Goal: Register for event/course

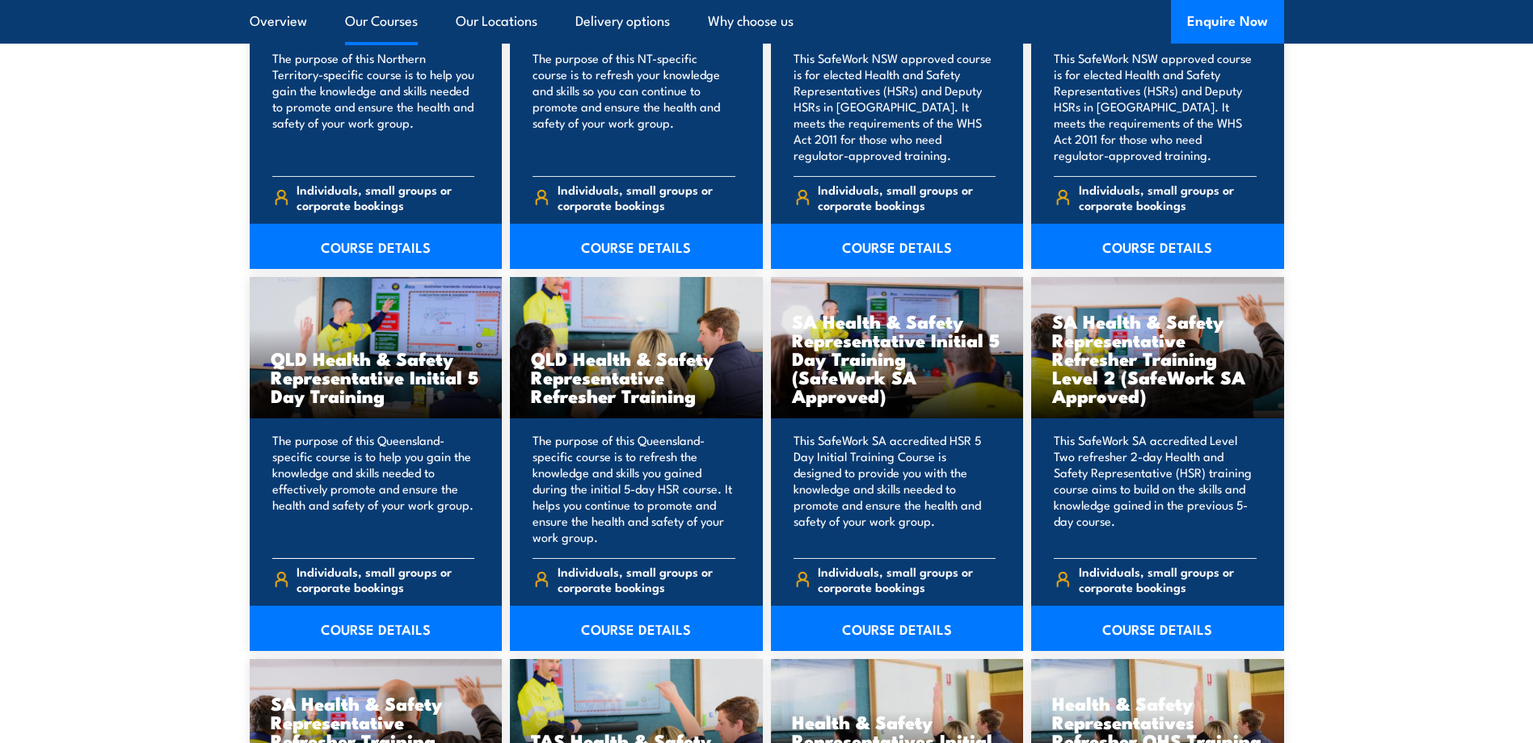
scroll to position [1939, 0]
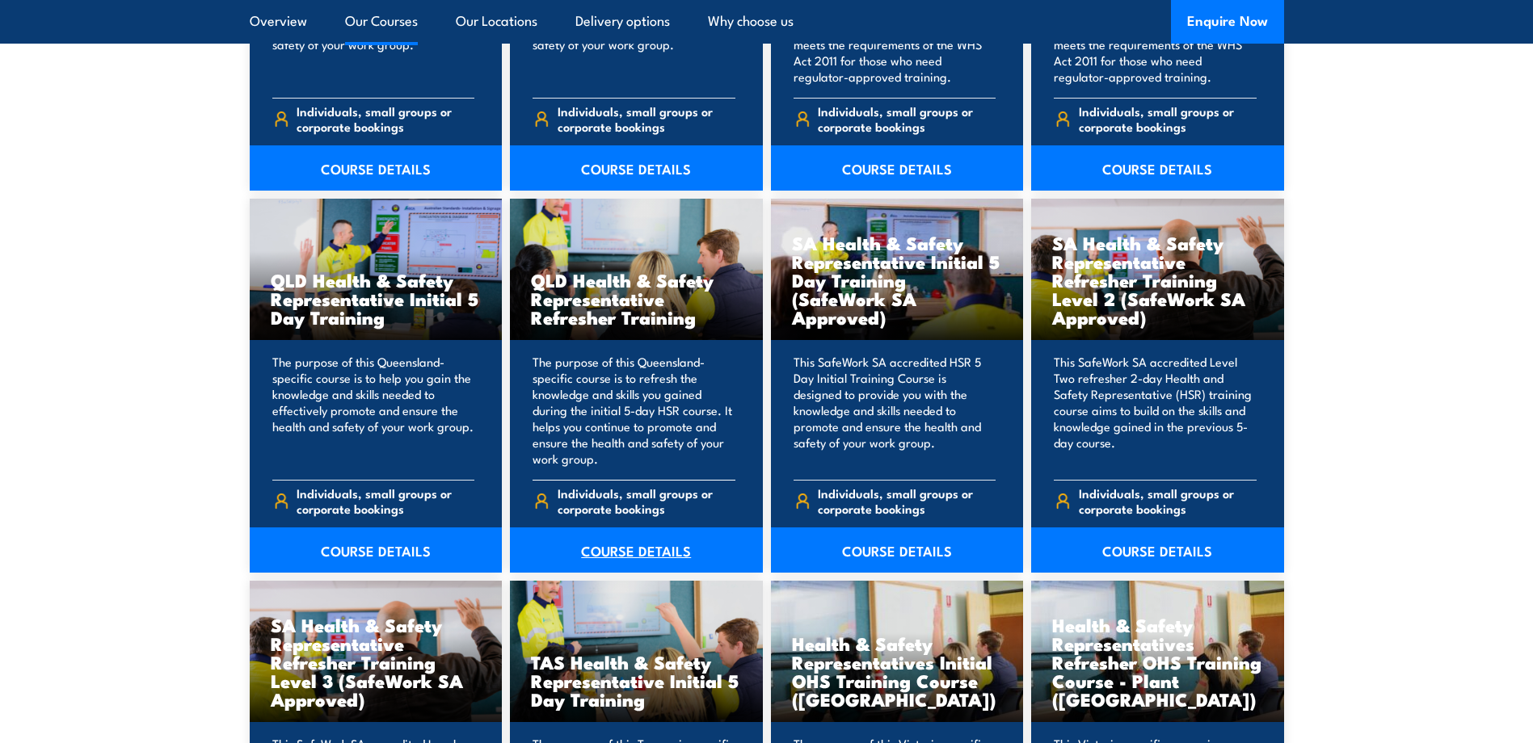
click at [645, 550] on link "COURSE DETAILS" at bounding box center [636, 550] width 253 height 45
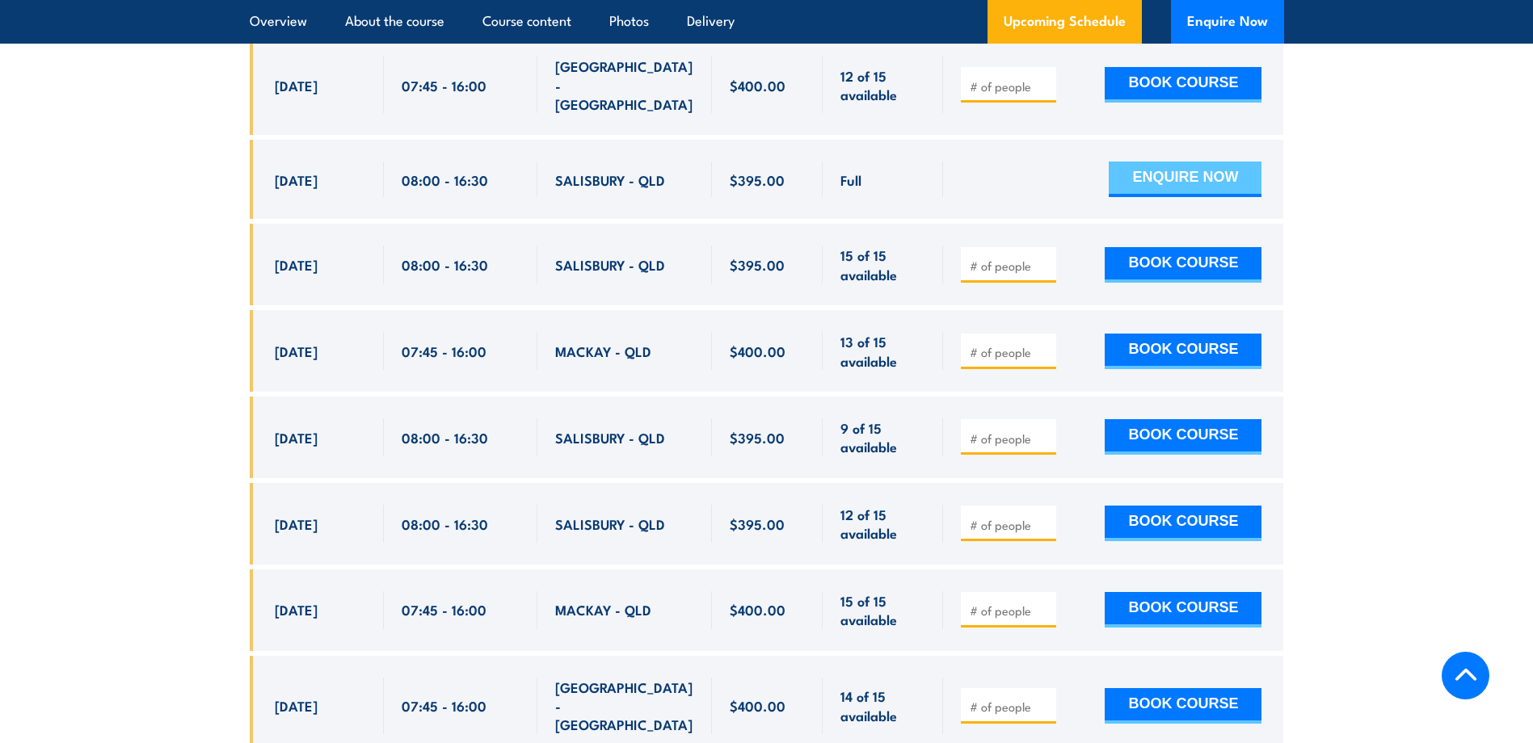
scroll to position [3227, 0]
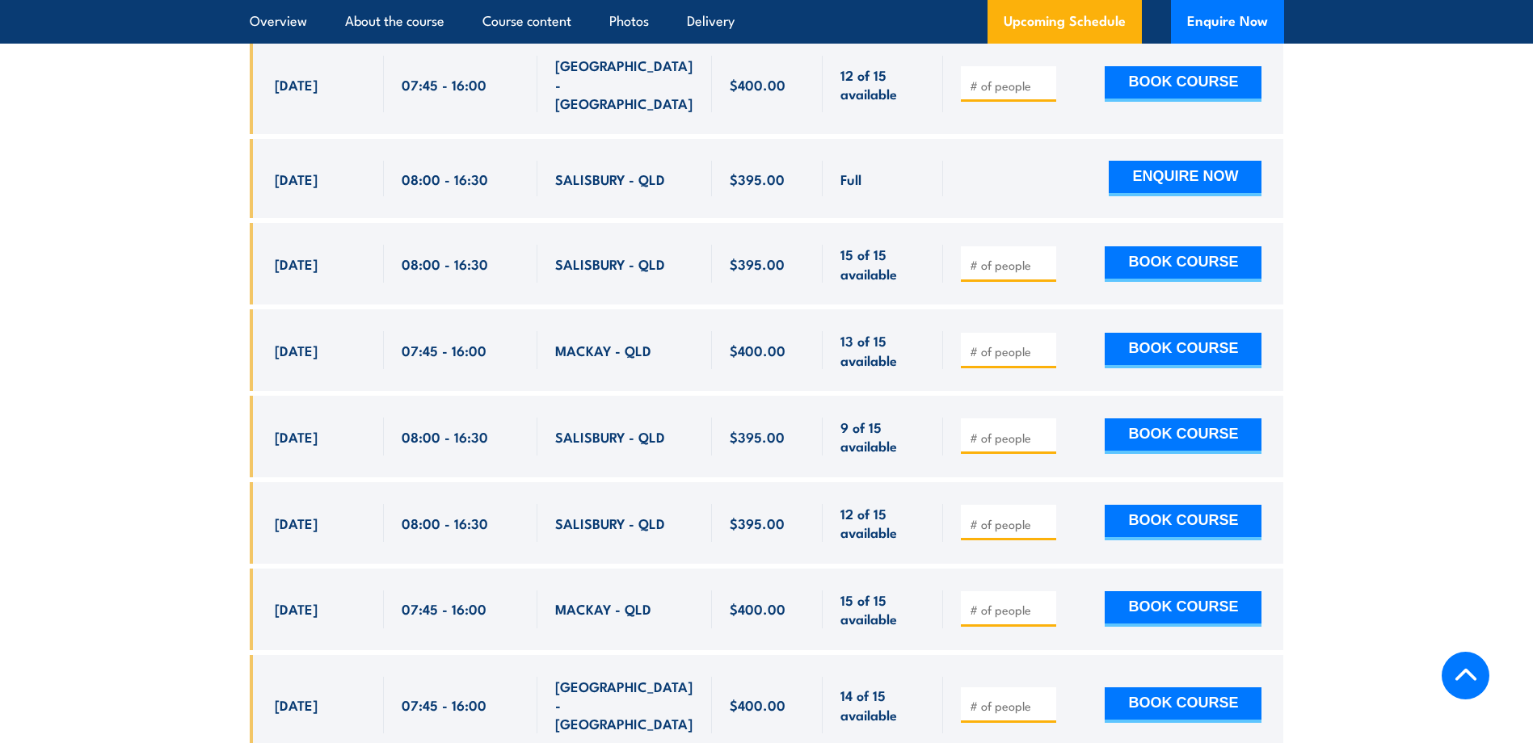
click at [290, 255] on span "24 Oct, 2025" at bounding box center [296, 264] width 43 height 19
copy div "24 Oct, 2025"
click at [318, 347] on span "30 Oct, 2025" at bounding box center [296, 350] width 43 height 19
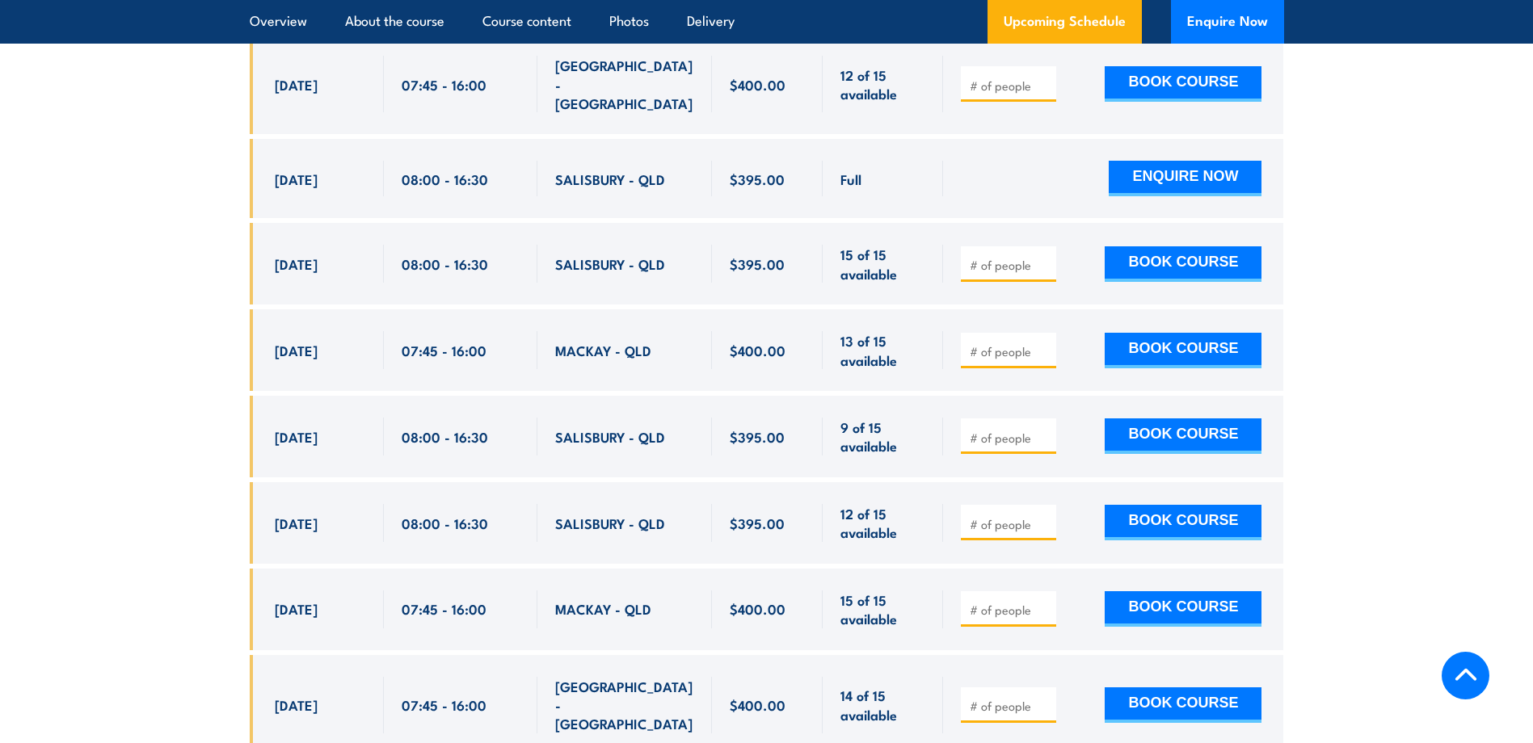
click at [315, 433] on span "3 Nov, 2025" at bounding box center [296, 436] width 43 height 19
drag, startPoint x: 315, startPoint y: 433, endPoint x: 295, endPoint y: 488, distance: 58.5
click at [301, 495] on div "18 Nov, 2025, 08:00 - 08:00" at bounding box center [317, 523] width 134 height 82
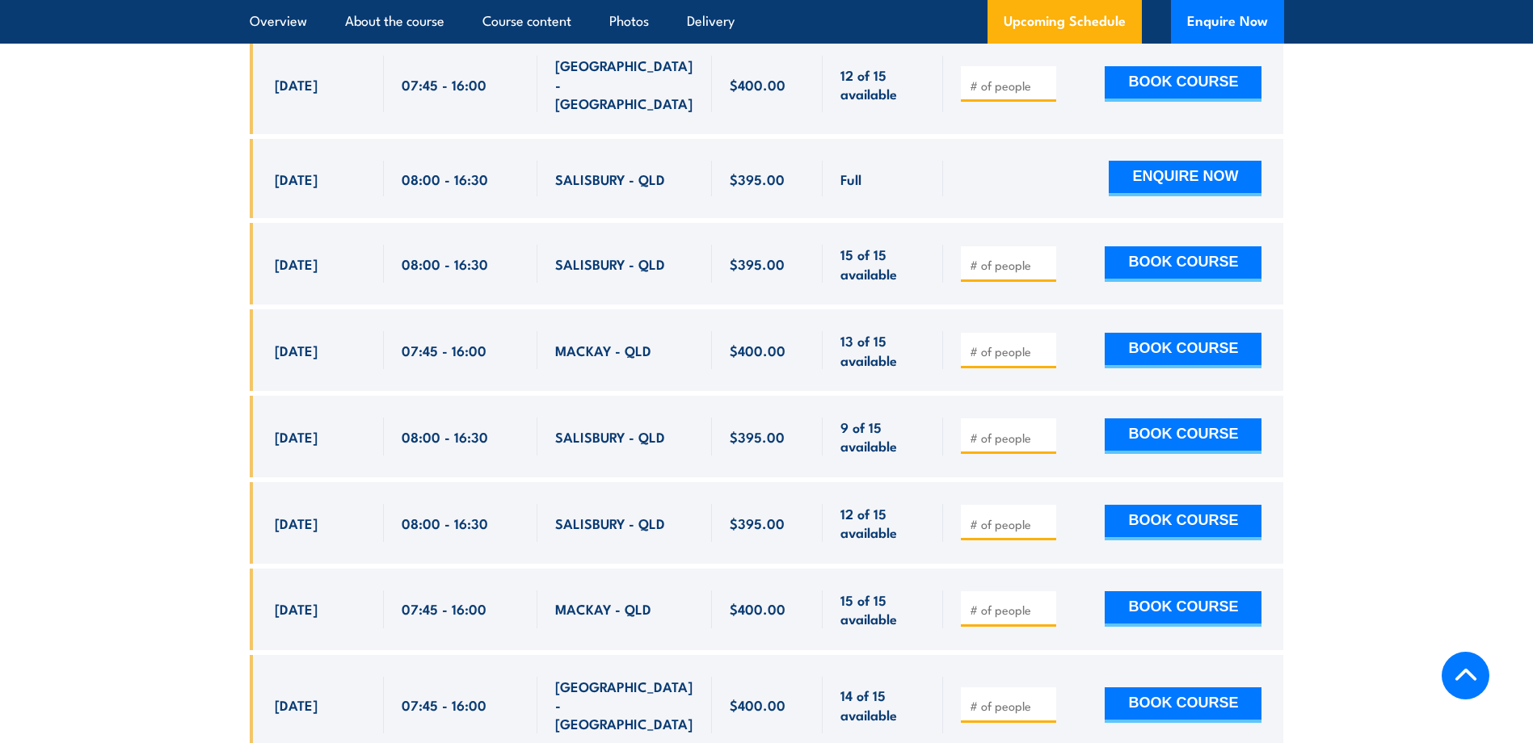
drag, startPoint x: 274, startPoint y: 433, endPoint x: 360, endPoint y: 524, distance: 125.2
click at [360, 524] on div "$400.00" at bounding box center [767, 364] width 1034 height 1002
click at [367, 525] on div "18 Nov, 2025, 08:00 - 08:00" at bounding box center [317, 523] width 134 height 82
click at [310, 427] on span "3 Nov, 2025" at bounding box center [296, 436] width 43 height 19
click at [314, 430] on span "3 Nov, 2025" at bounding box center [296, 436] width 43 height 19
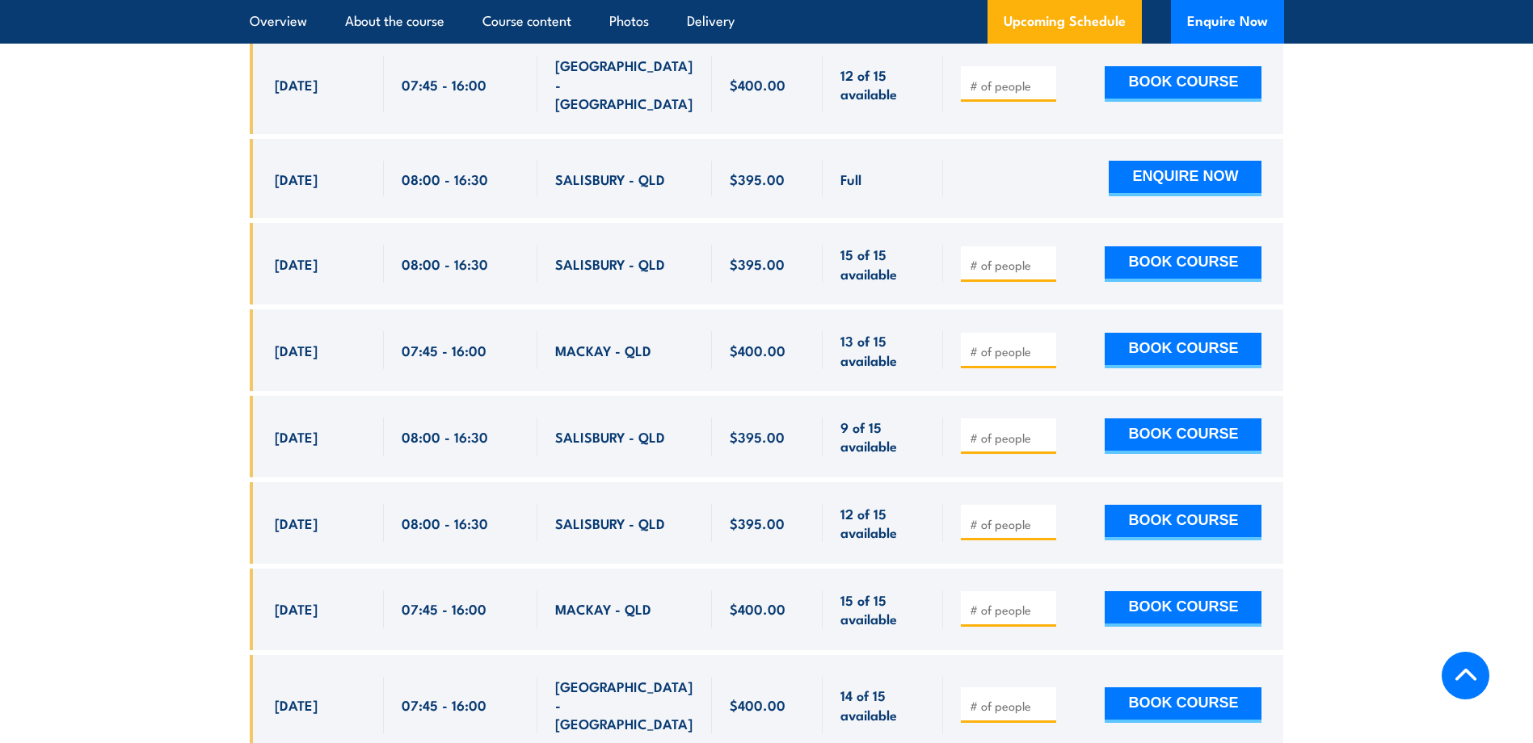
click at [314, 430] on span "3 Nov, 2025" at bounding box center [296, 436] width 43 height 19
copy div "3 Nov, 2025"
click at [302, 514] on span "18 Nov, 2025" at bounding box center [296, 523] width 43 height 19
click at [302, 515] on span "18 Nov, 2025" at bounding box center [296, 523] width 43 height 19
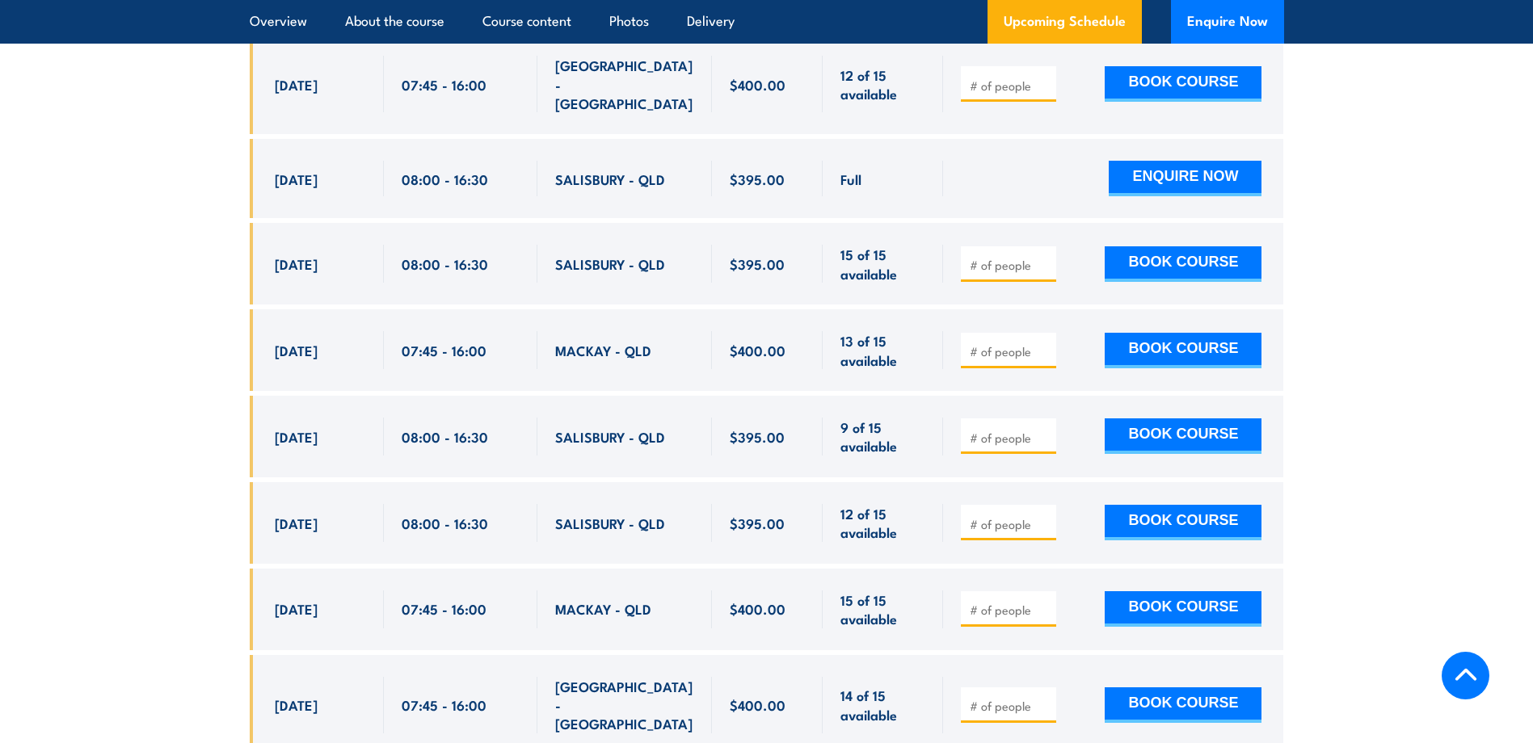
click at [302, 514] on span "18 Nov, 2025" at bounding box center [296, 523] width 43 height 19
copy div "18 Nov, 2025"
